Goal: Transaction & Acquisition: Download file/media

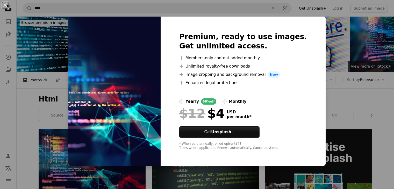
scroll to position [108, 0]
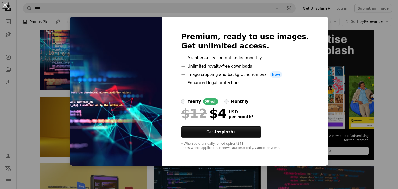
click at [303, 20] on div "Premium, ready to use images. Get unlimited access. A plus sign Members-only co…" at bounding box center [244, 91] width 165 height 149
click at [330, 93] on div "An X shape Premium, ready to use images. Get unlimited access. A plus sign Memb…" at bounding box center [199, 94] width 398 height 189
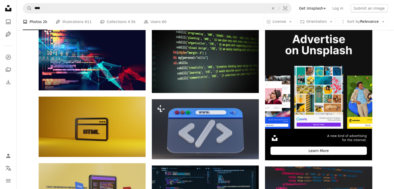
click at [330, 93] on img at bounding box center [318, 74] width 107 height 107
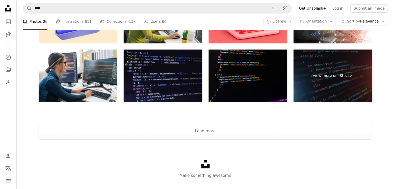
scroll to position [845, 0]
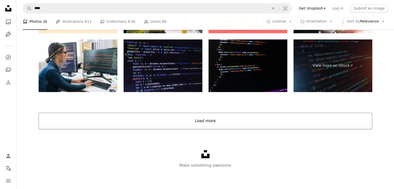
click at [204, 121] on button "Load more" at bounding box center [206, 121] width 334 height 17
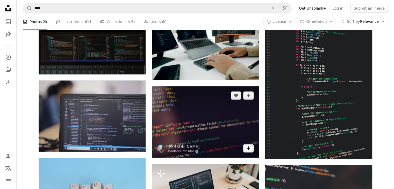
scroll to position [2103, 0]
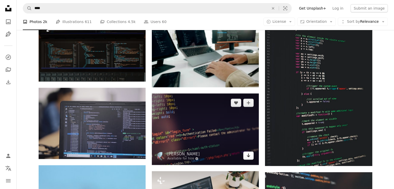
click at [248, 157] on icon "Arrow pointing down" at bounding box center [248, 155] width 4 height 6
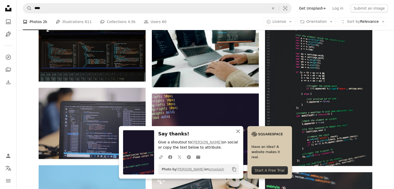
click at [237, 132] on icon "button" at bounding box center [238, 132] width 4 height 4
